Goal: Navigation & Orientation: Find specific page/section

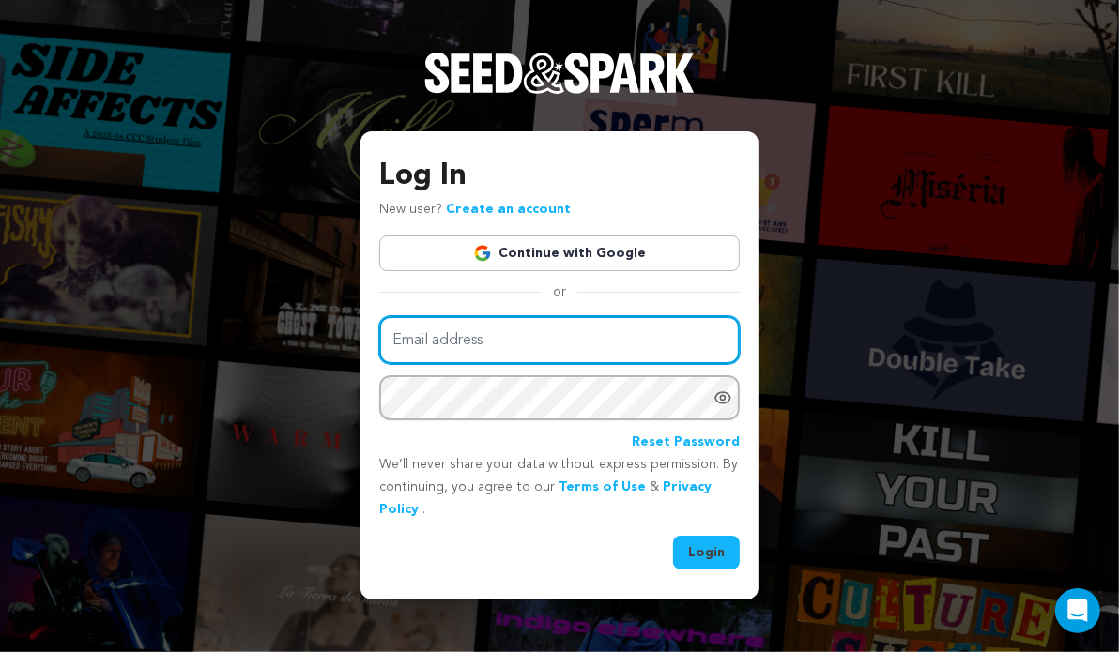
type input "[EMAIL_ADDRESS][DOMAIN_NAME]"
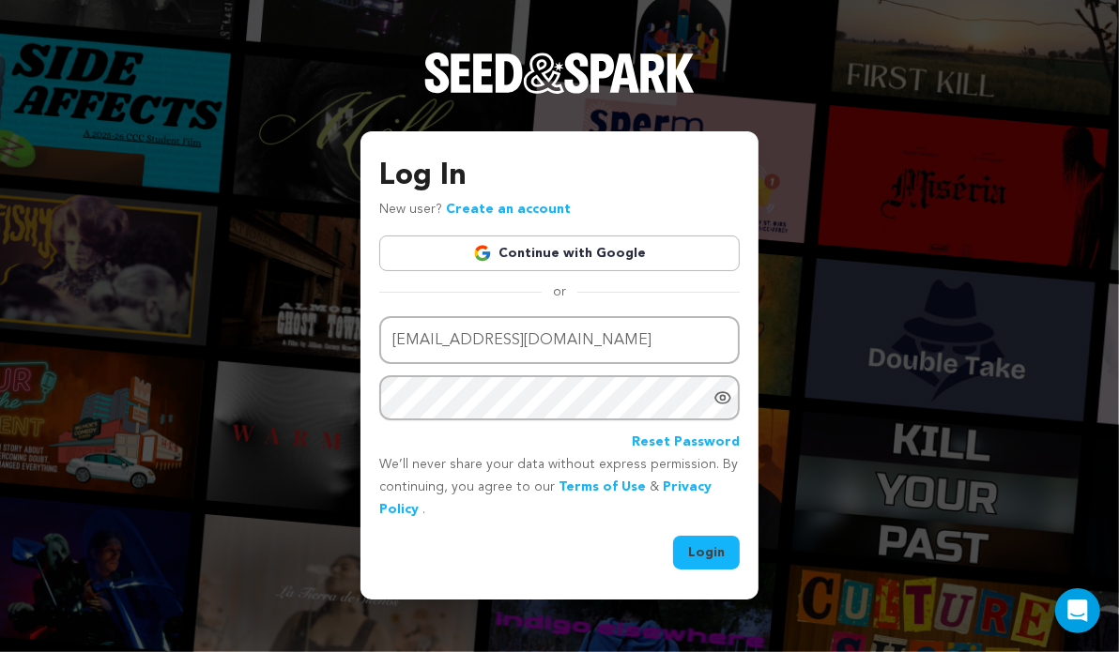
click at [710, 554] on button "Login" at bounding box center [706, 553] width 67 height 34
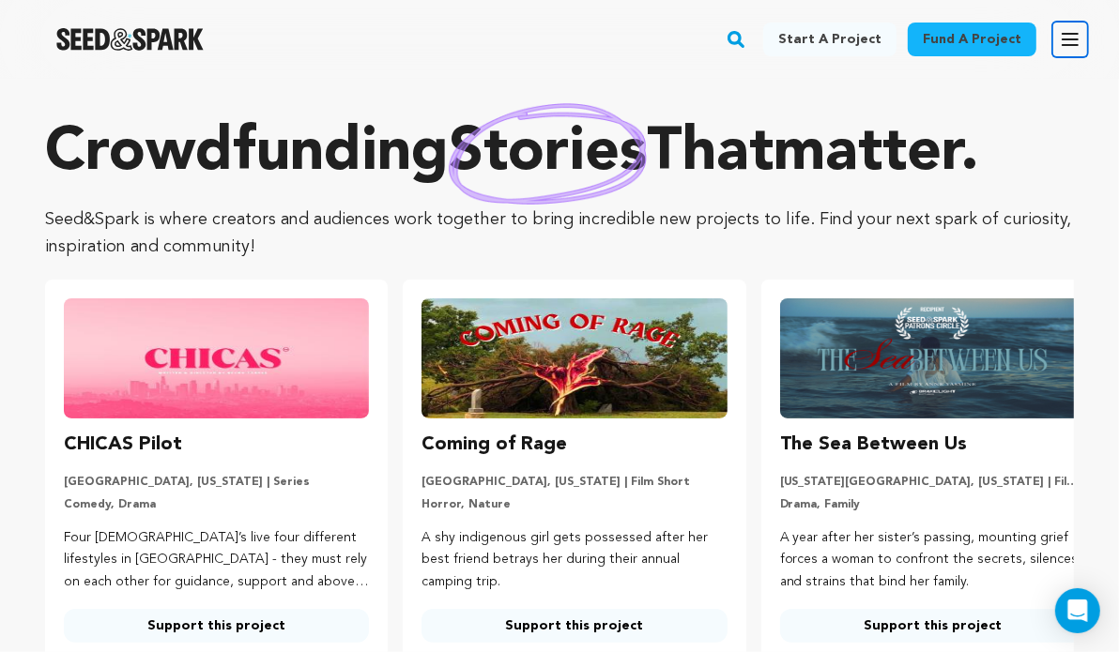
click at [1062, 48] on icon "button" at bounding box center [1070, 39] width 23 height 23
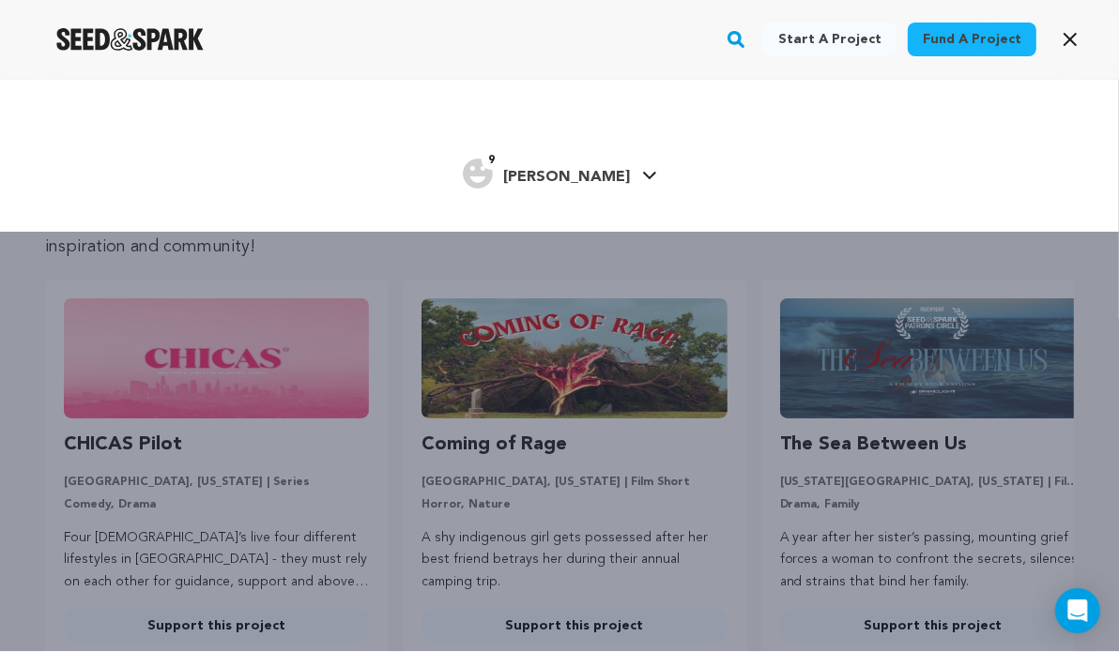
click at [565, 170] on span "Laura C." at bounding box center [567, 177] width 127 height 15
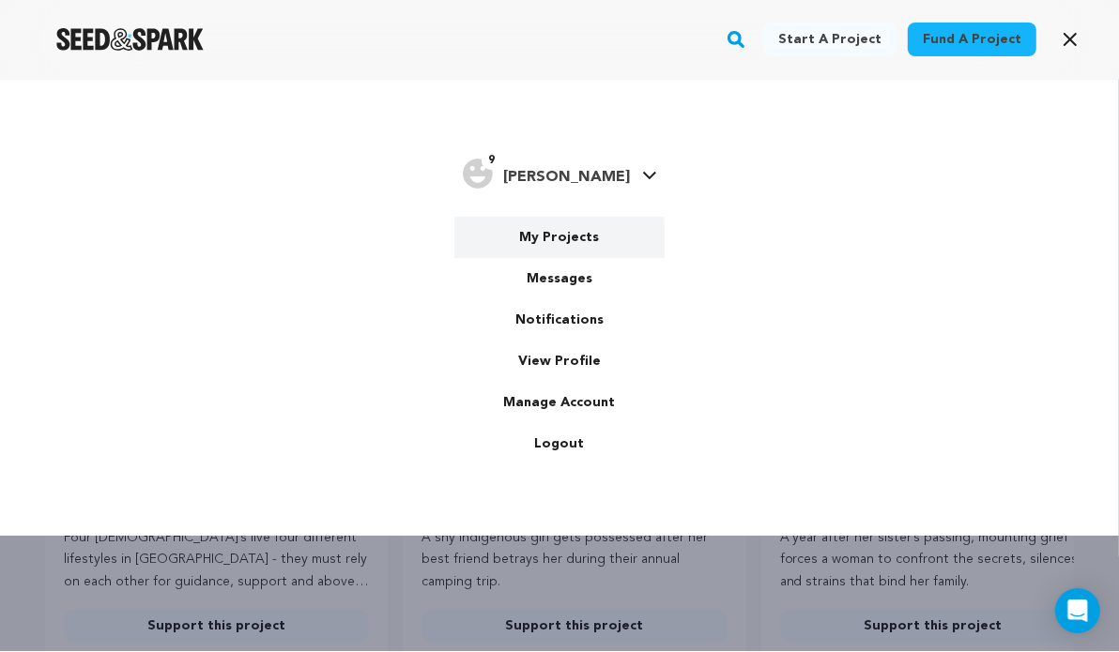
click at [552, 234] on link "My Projects" at bounding box center [559, 237] width 210 height 41
